Goal: Task Accomplishment & Management: Manage account settings

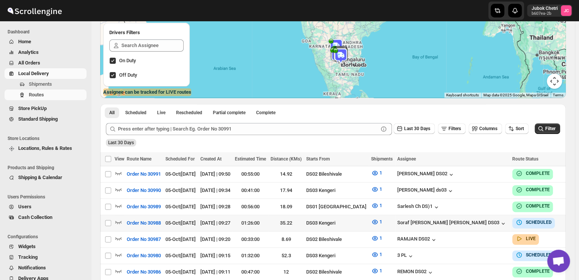
scroll to position [89, 0]
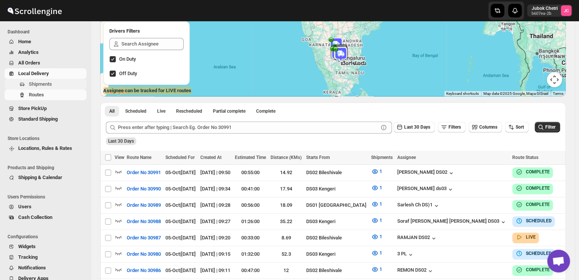
click at [41, 82] on span "Shipments" at bounding box center [40, 84] width 23 height 6
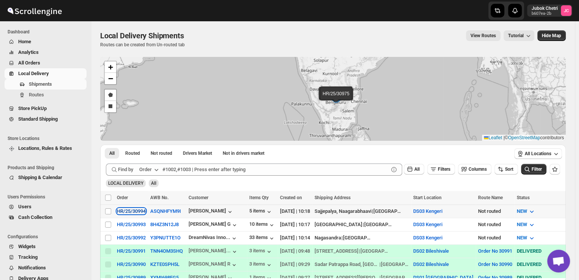
click at [123, 211] on div "HR/25/30994" at bounding box center [131, 211] width 29 height 6
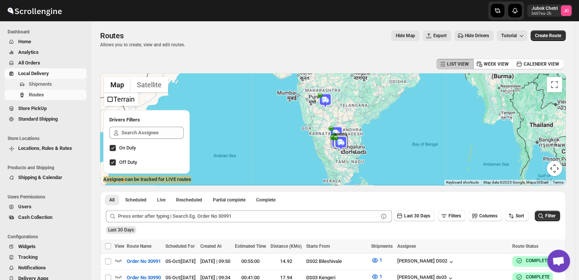
click at [47, 83] on span "Shipments" at bounding box center [40, 84] width 23 height 6
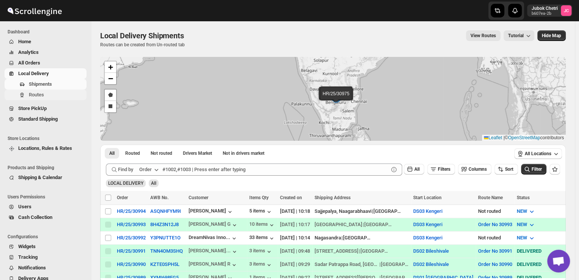
click at [53, 96] on span "Routes" at bounding box center [57, 95] width 56 height 8
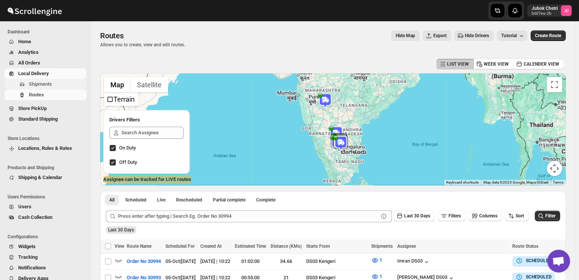
click at [44, 84] on span "Shipments" at bounding box center [40, 84] width 23 height 6
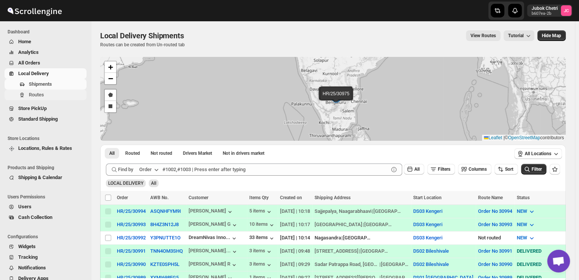
click at [51, 96] on span "Routes" at bounding box center [57, 95] width 56 height 8
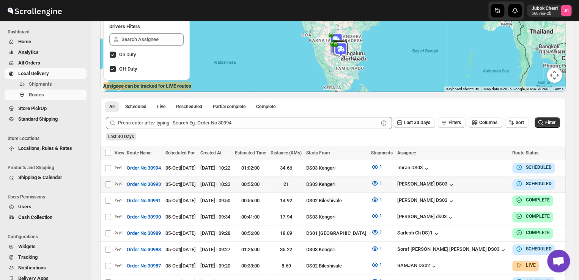
scroll to position [0, 20]
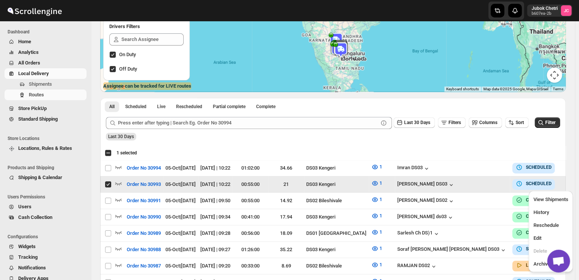
scroll to position [0, 0]
click at [538, 237] on span "Edit" at bounding box center [537, 238] width 8 height 6
checkbox input "false"
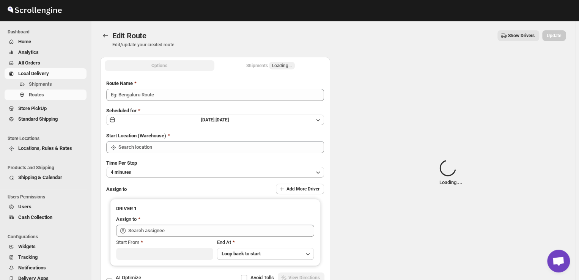
type input "Order No 30993"
type input "DS03 Kengeri"
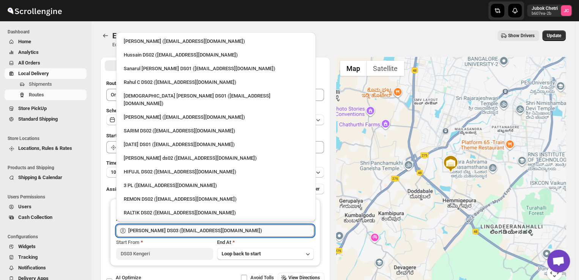
click at [217, 230] on input "[PERSON_NAME] DS03 ([EMAIL_ADDRESS][DOMAIN_NAME])" at bounding box center [221, 231] width 186 height 12
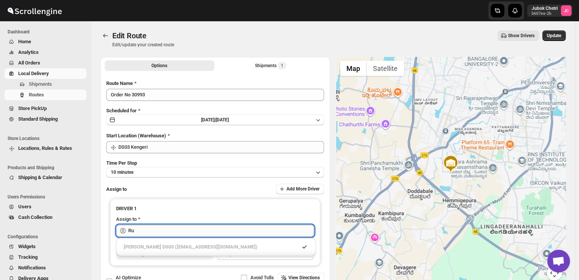
type input "R"
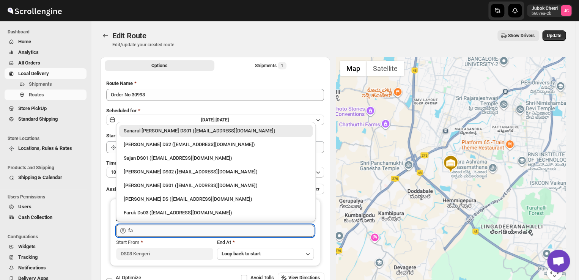
type input "f"
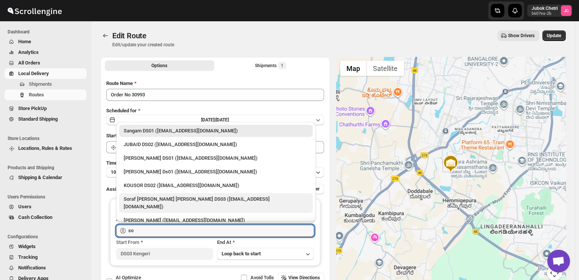
click at [189, 199] on div "Soraf [PERSON_NAME] [PERSON_NAME] DS03 ([EMAIL_ADDRESS][DOMAIN_NAME])" at bounding box center [216, 203] width 185 height 15
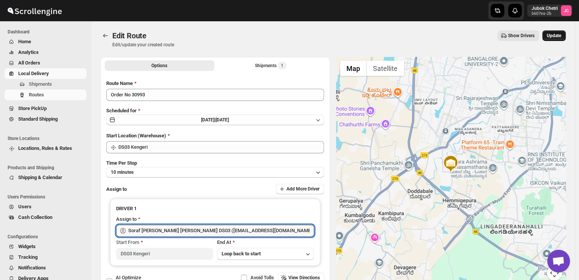
type input "Soraf [PERSON_NAME] [PERSON_NAME] DS03 ([EMAIL_ADDRESS][DOMAIN_NAME])"
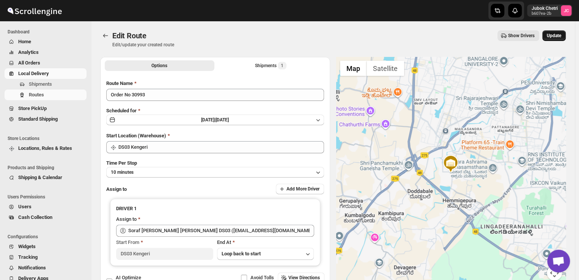
click at [556, 36] on span "Update" at bounding box center [554, 36] width 14 height 6
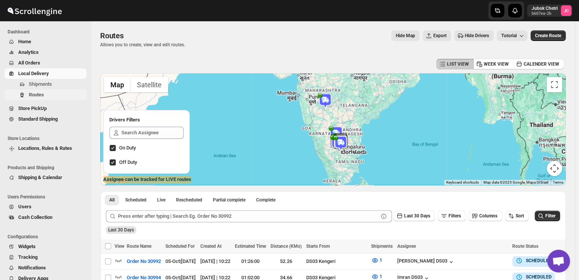
click at [43, 96] on span "Routes" at bounding box center [36, 95] width 15 height 6
click at [165, 272] on button "Order No 30994" at bounding box center [143, 278] width 43 height 12
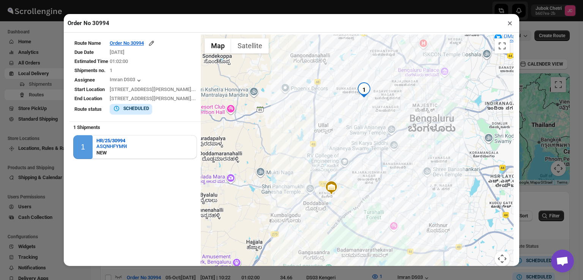
click at [512, 23] on button "×" at bounding box center [510, 23] width 11 height 11
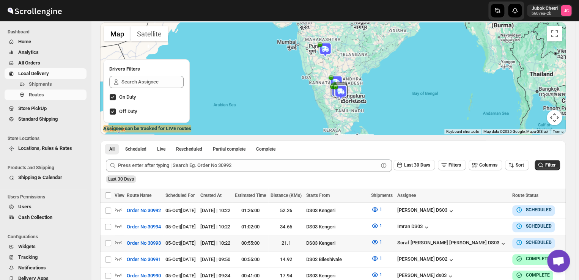
scroll to position [55, 0]
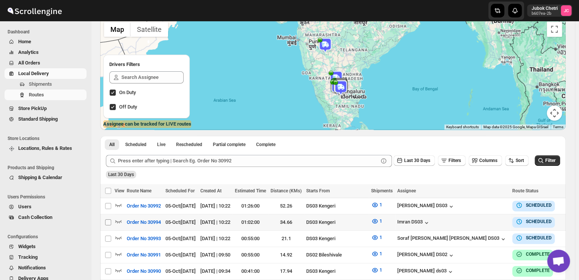
click at [108, 221] on input "Select route" at bounding box center [108, 222] width 6 height 6
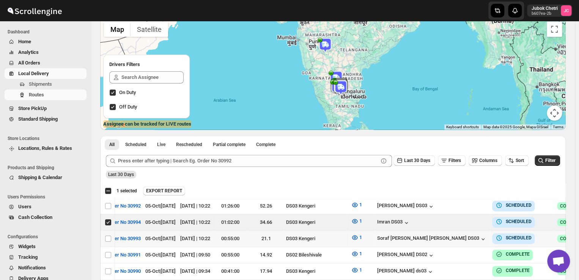
scroll to position [0, 20]
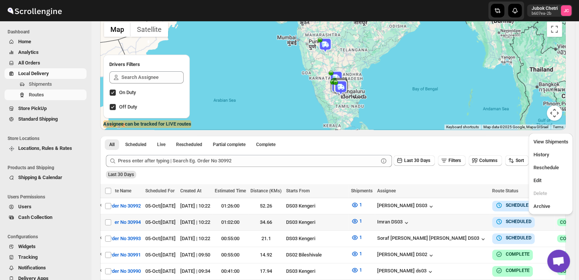
scroll to position [0, 0]
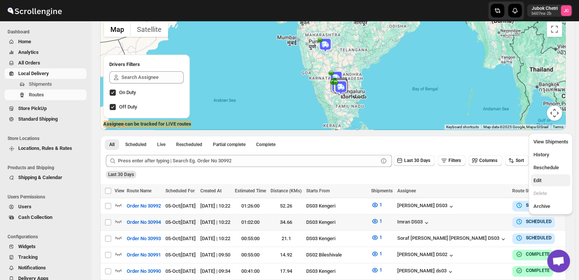
click at [548, 180] on span "Edit" at bounding box center [550, 181] width 35 height 8
checkbox input "true"
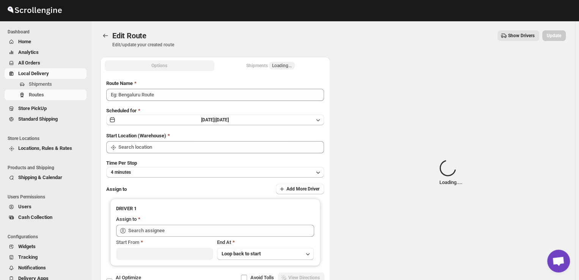
type input "Order No 30994"
type input "DS03 Kengeri"
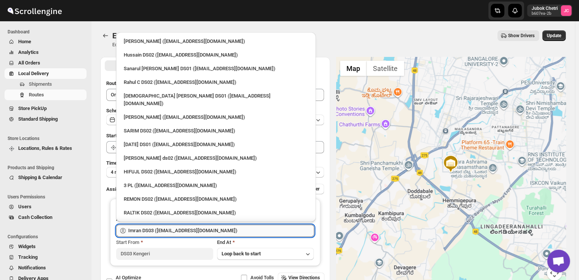
click at [216, 229] on input "Imran DS03 ([EMAIL_ADDRESS][DOMAIN_NAME])" at bounding box center [221, 231] width 186 height 12
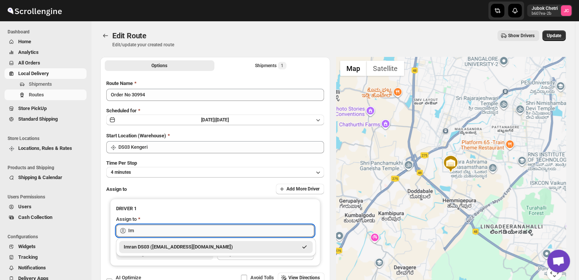
type input "I"
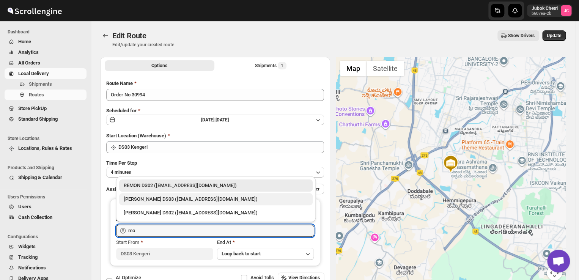
click at [164, 199] on div "[PERSON_NAME] DS03 ([EMAIL_ADDRESS][DOMAIN_NAME])" at bounding box center [216, 200] width 185 height 8
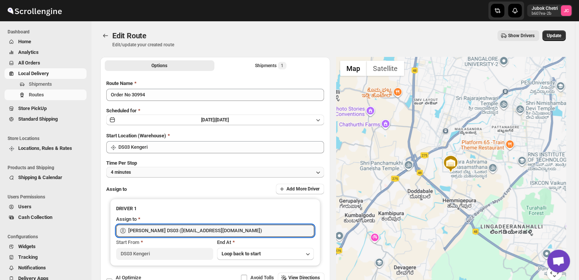
type input "[PERSON_NAME] DS03 ([EMAIL_ADDRESS][DOMAIN_NAME])"
click at [163, 173] on button "4 minutes" at bounding box center [215, 172] width 218 height 11
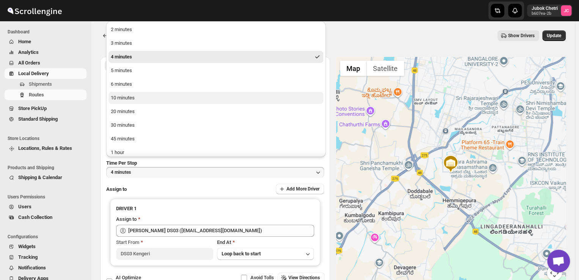
click at [125, 95] on div "10 minutes" at bounding box center [123, 98] width 24 height 8
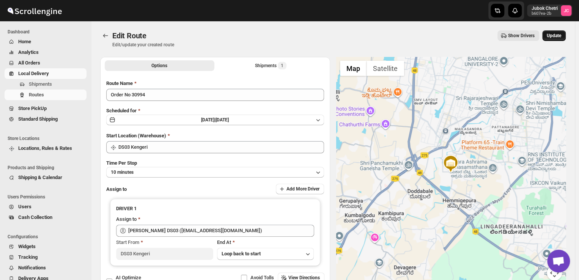
click at [557, 36] on span "Update" at bounding box center [554, 36] width 14 height 6
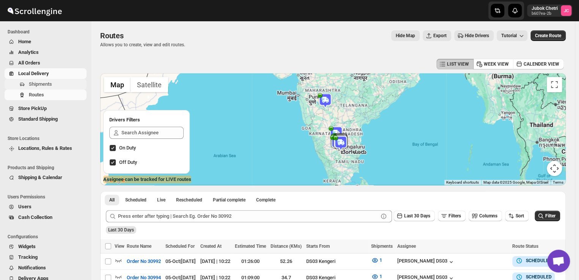
click at [55, 82] on span "Shipments" at bounding box center [57, 84] width 56 height 8
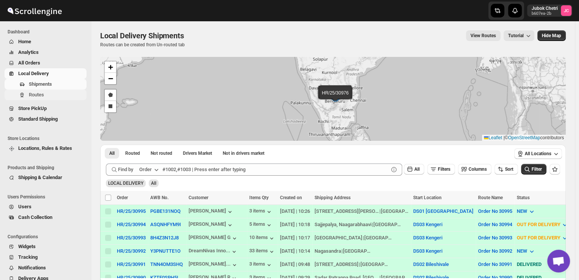
click at [45, 98] on span "Routes" at bounding box center [57, 95] width 56 height 8
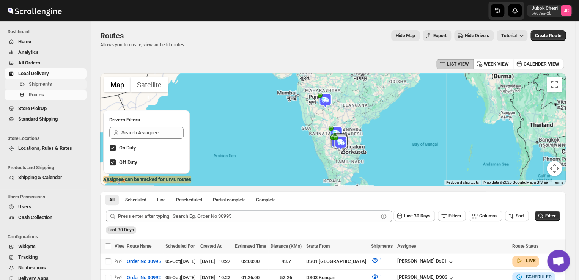
click at [51, 85] on span "Shipments" at bounding box center [40, 84] width 23 height 6
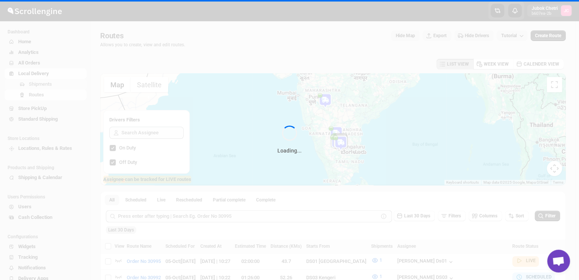
click at [51, 85] on div "Loading..." at bounding box center [289, 140] width 579 height 280
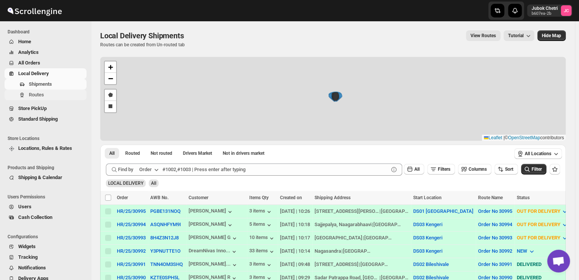
click at [42, 96] on span "Routes" at bounding box center [36, 95] width 15 height 6
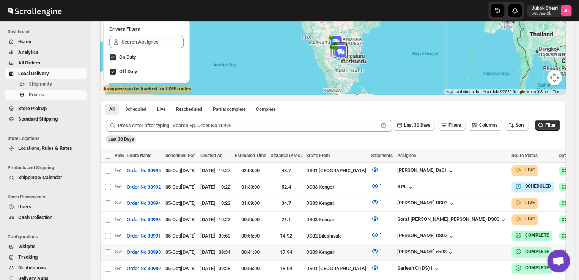
scroll to position [91, 0]
click at [116, 185] on icon "button" at bounding box center [118, 186] width 6 height 3
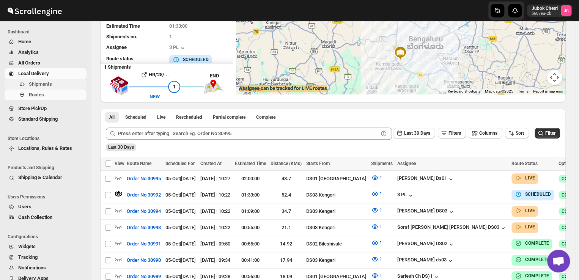
click at [50, 84] on span "Shipments" at bounding box center [40, 84] width 23 height 6
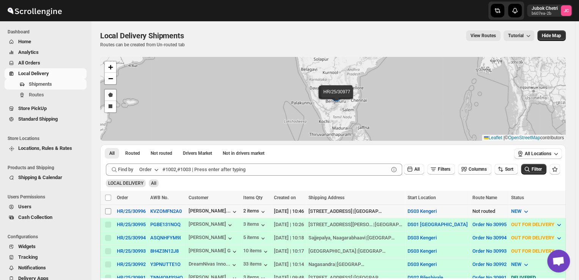
click at [108, 211] on input "Select shipment" at bounding box center [108, 211] width 6 height 6
checkbox input "true"
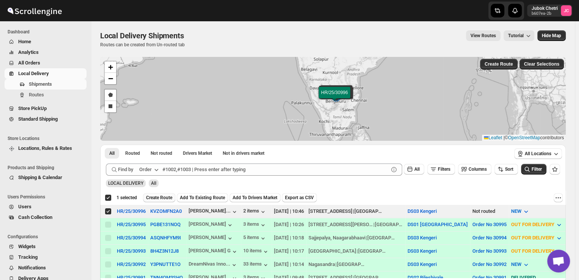
click at [161, 199] on span "Create Route" at bounding box center [159, 198] width 26 height 6
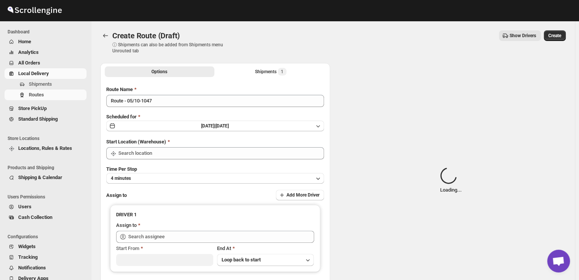
type input "DS03 Kengeri"
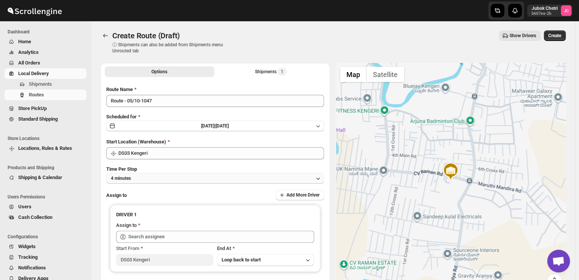
click at [168, 173] on button "4 minutes" at bounding box center [215, 178] width 218 height 11
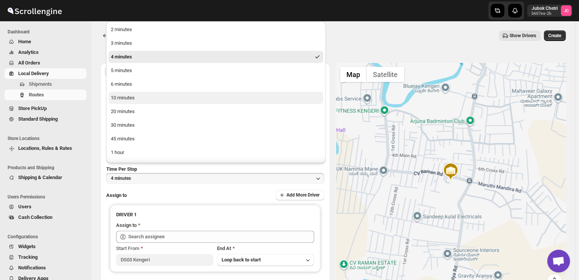
click at [126, 96] on div "10 minutes" at bounding box center [123, 98] width 24 height 8
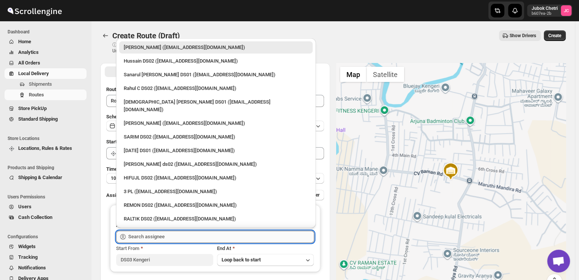
click at [161, 238] on input "text" at bounding box center [221, 237] width 186 height 12
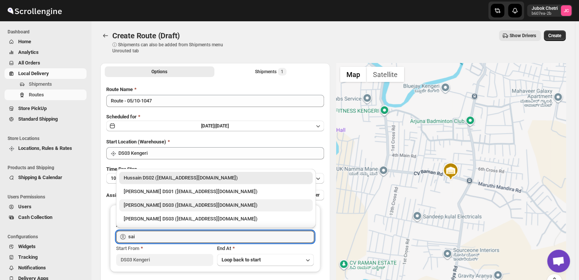
click at [143, 202] on div "[PERSON_NAME] DS03 ([EMAIL_ADDRESS][DOMAIN_NAME])" at bounding box center [216, 206] width 185 height 8
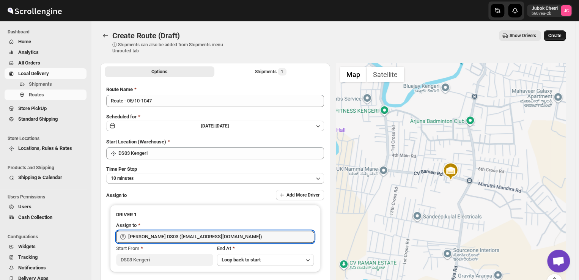
type input "[PERSON_NAME] DS03 ([EMAIL_ADDRESS][DOMAIN_NAME])"
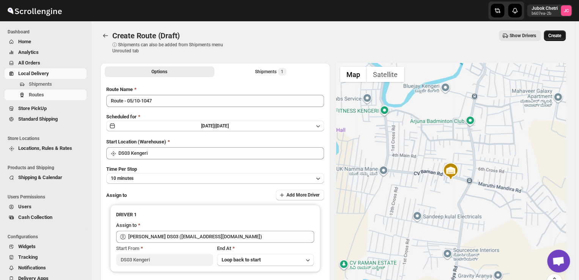
click at [557, 37] on span "Create" at bounding box center [555, 36] width 13 height 6
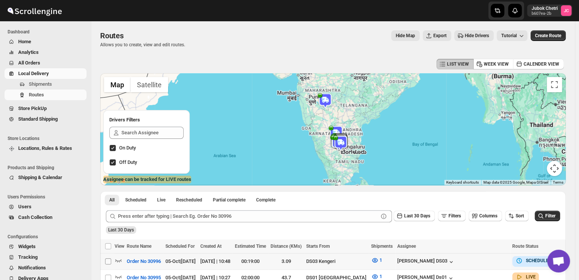
click at [106, 260] on input "Select route" at bounding box center [108, 262] width 6 height 6
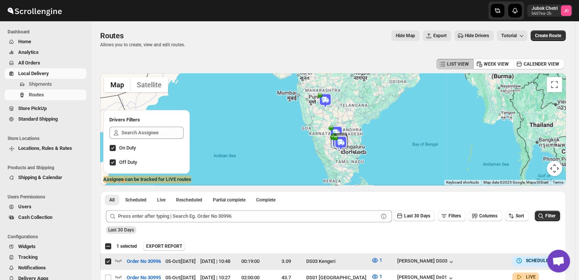
click at [106, 260] on input "Select route" at bounding box center [108, 262] width 6 height 6
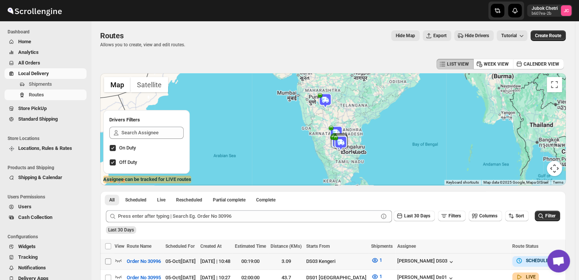
click at [106, 261] on input "Select route" at bounding box center [108, 262] width 6 height 6
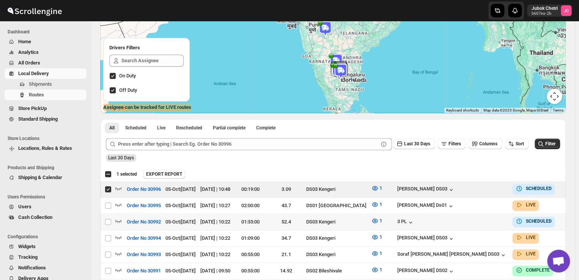
scroll to position [0, 20]
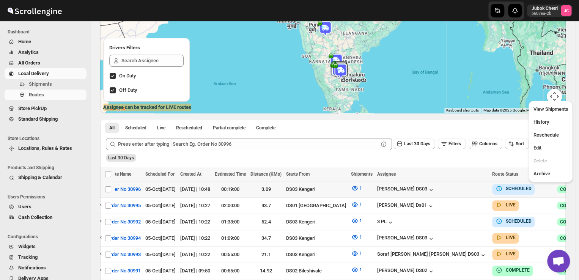
scroll to position [0, 0]
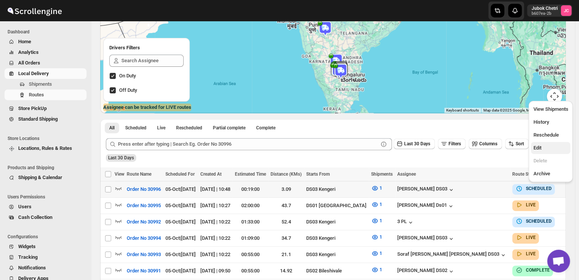
click at [547, 149] on span "Edit" at bounding box center [550, 148] width 35 height 8
checkbox input "true"
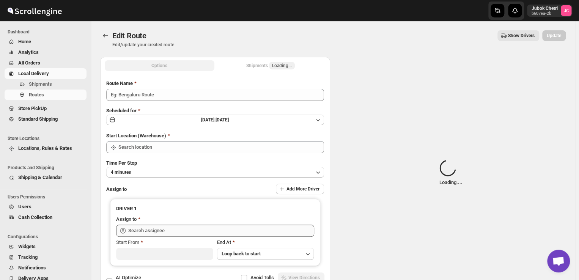
type input "Order No 30996"
type input "DS03 Kengeri"
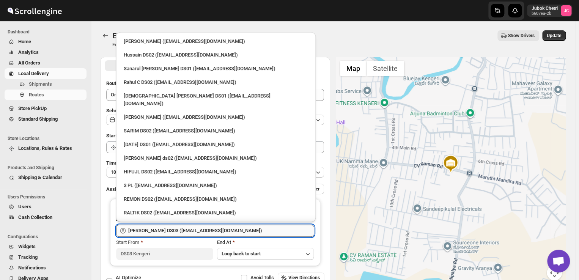
click at [238, 229] on input "[PERSON_NAME] DS03 ([EMAIL_ADDRESS][DOMAIN_NAME])" at bounding box center [221, 231] width 186 height 12
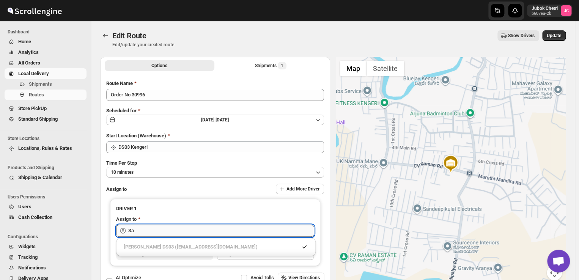
type input "S"
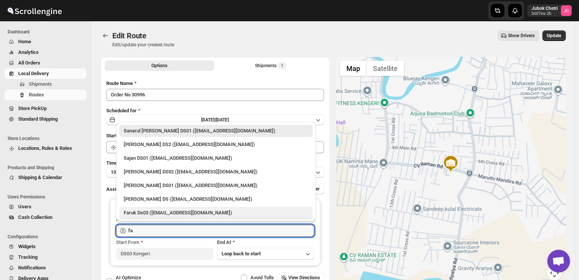
click at [182, 209] on div "Faruk Ds03 ([EMAIL_ADDRESS][DOMAIN_NAME])" at bounding box center [216, 213] width 185 height 8
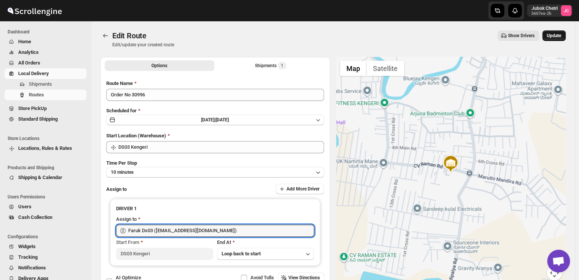
type input "Faruk Ds03 ([EMAIL_ADDRESS][DOMAIN_NAME])"
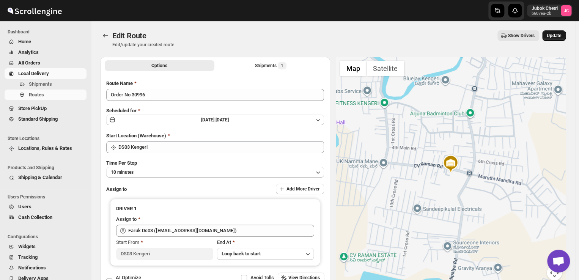
click at [559, 34] on span "Update" at bounding box center [554, 36] width 14 height 6
